Goal: Check status: Check status

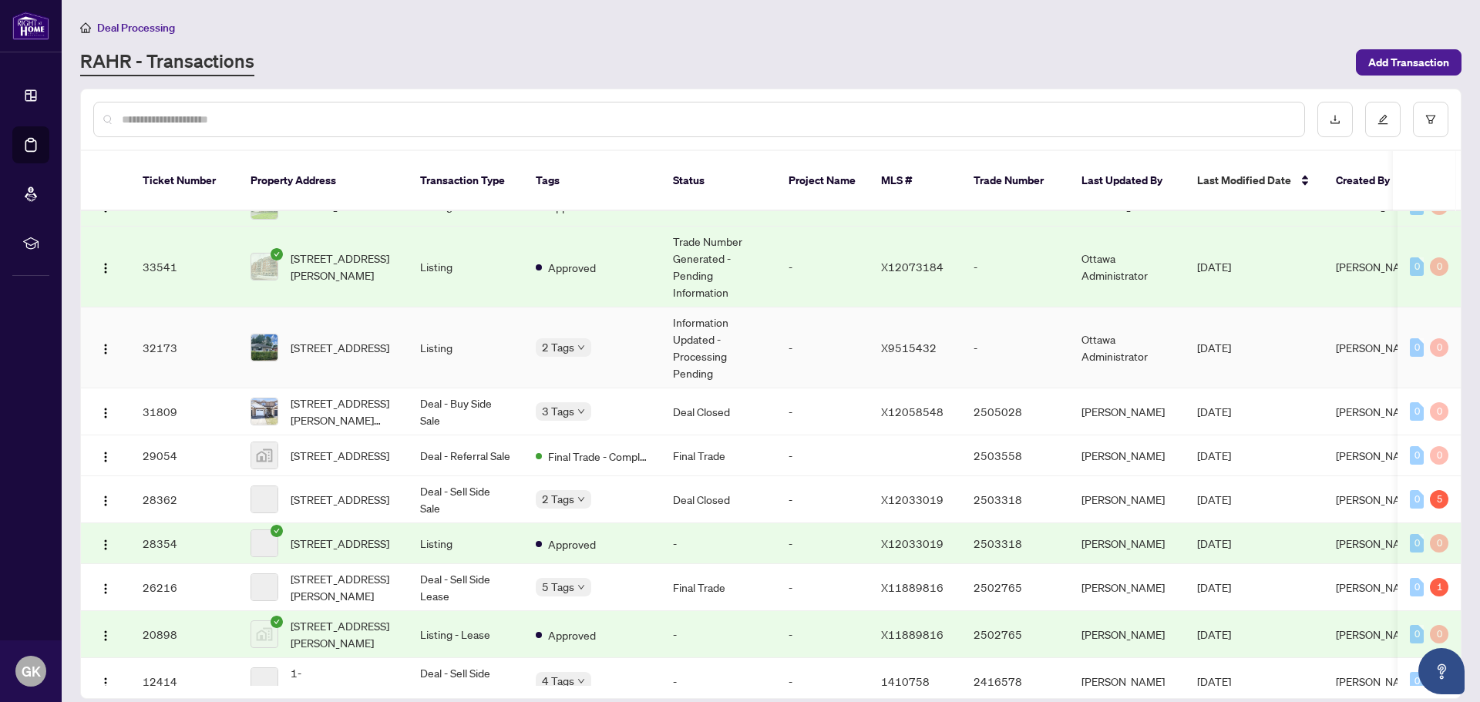
scroll to position [462, 0]
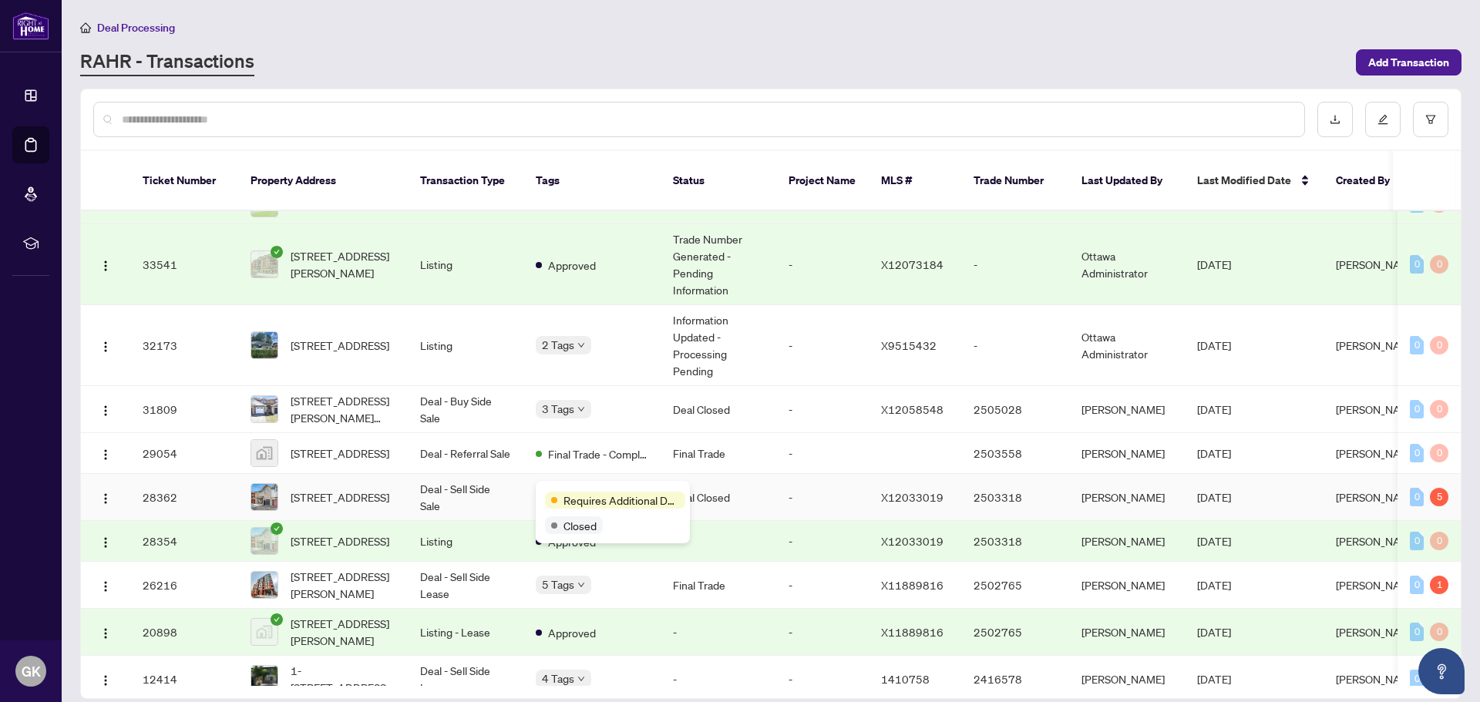
click at [586, 496] on span "Requires Additional Docs" at bounding box center [621, 500] width 116 height 17
click at [423, 489] on td "Deal - Sell Side Sale" at bounding box center [466, 497] width 116 height 47
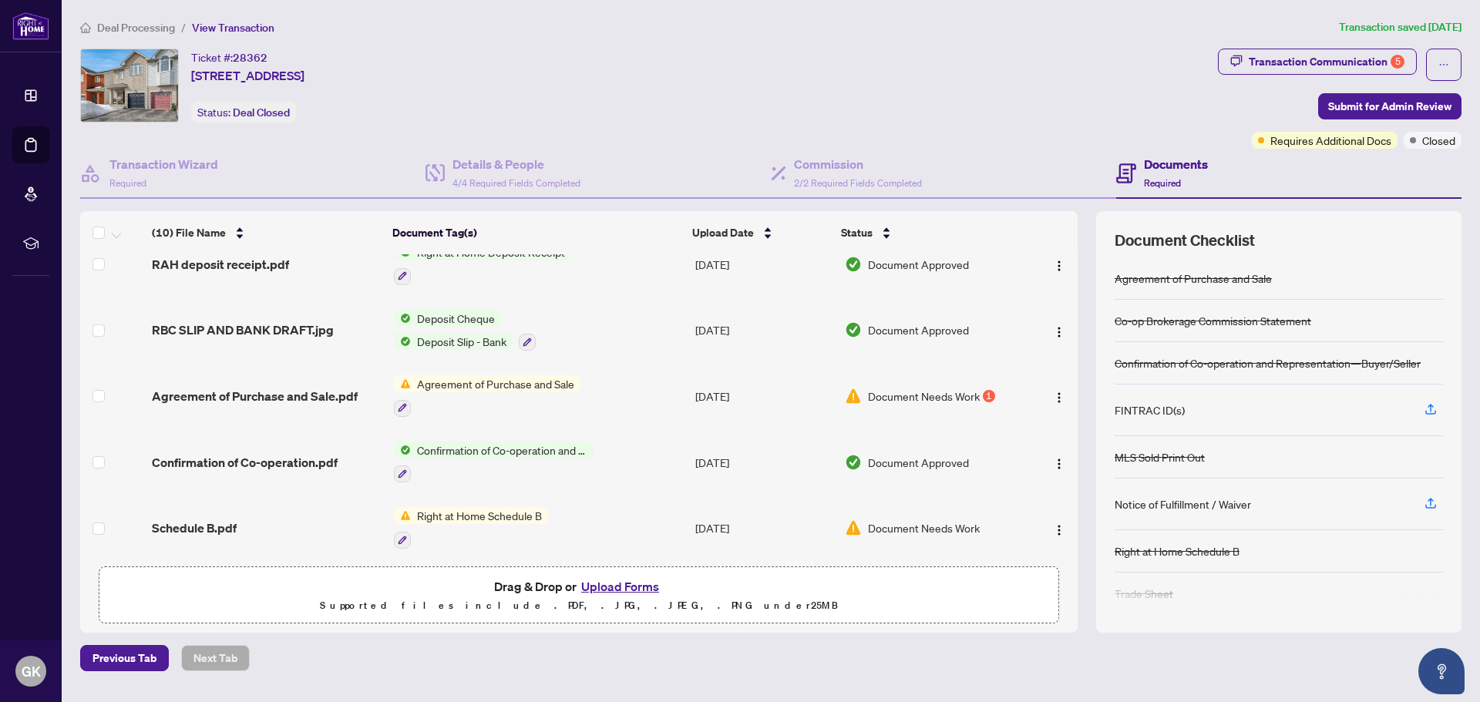
scroll to position [341, 0]
click at [933, 388] on span "Document Needs Work" at bounding box center [924, 393] width 112 height 17
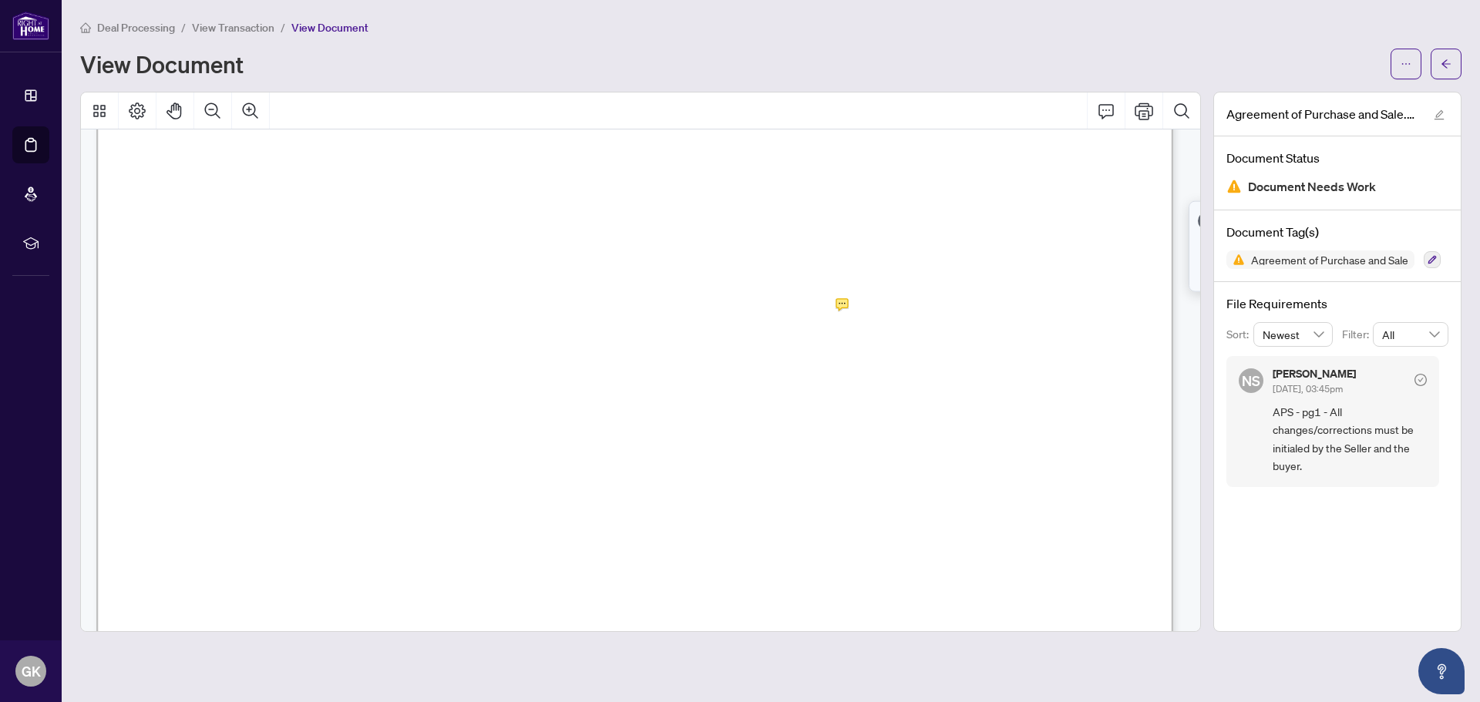
scroll to position [230, 0]
click at [287, 250] on span "REAL PROPERTY:" at bounding box center [228, 255] width 118 height 15
